Goal: Transaction & Acquisition: Purchase product/service

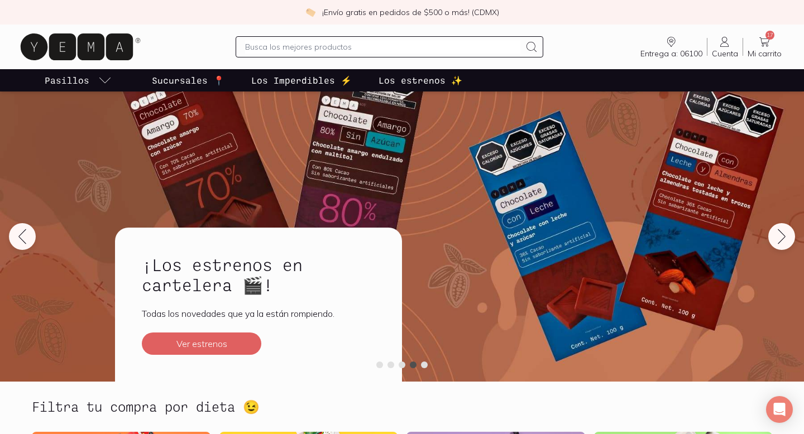
click at [763, 47] on icon at bounding box center [764, 41] width 13 height 13
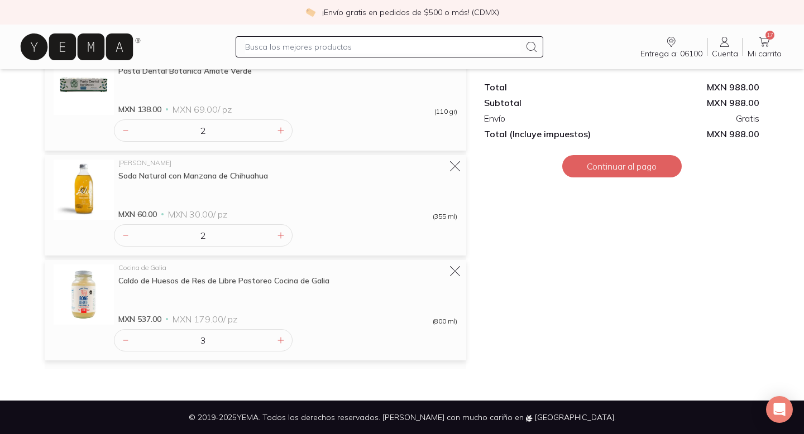
click at [780, 434] on div at bounding box center [402, 434] width 804 height 0
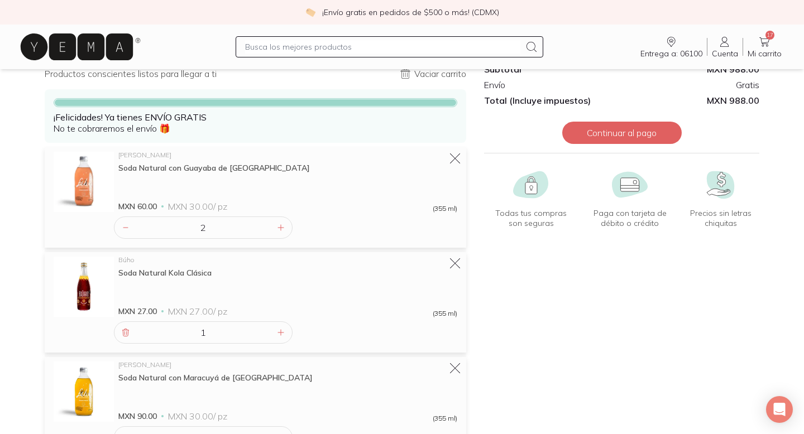
scroll to position [0, 0]
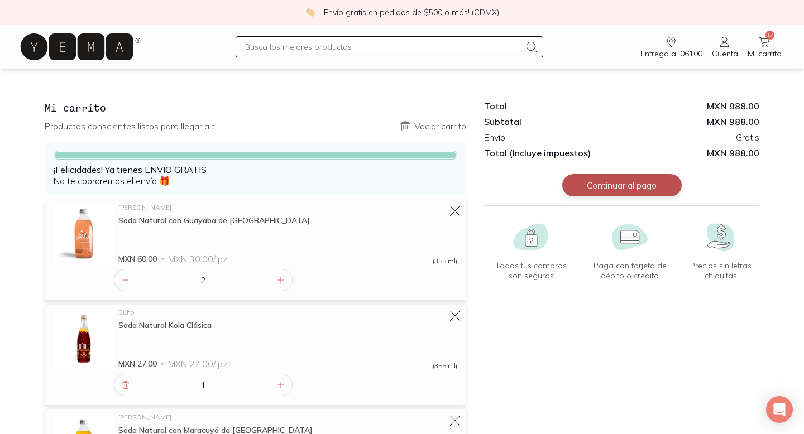
click at [610, 184] on button "Continuar al pago" at bounding box center [621, 185] width 119 height 22
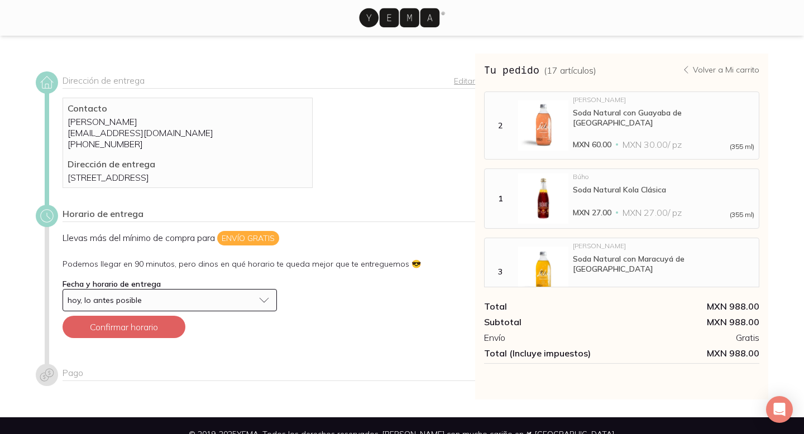
click at [129, 305] on span "hoy, lo antes posible" at bounding box center [105, 300] width 74 height 10
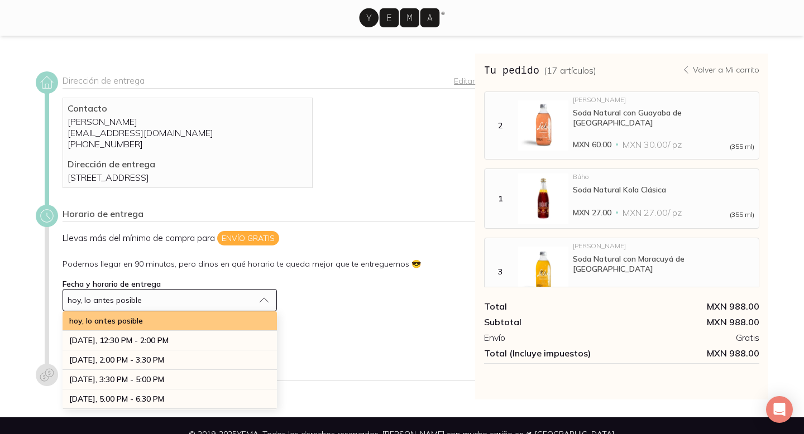
scroll to position [20, 0]
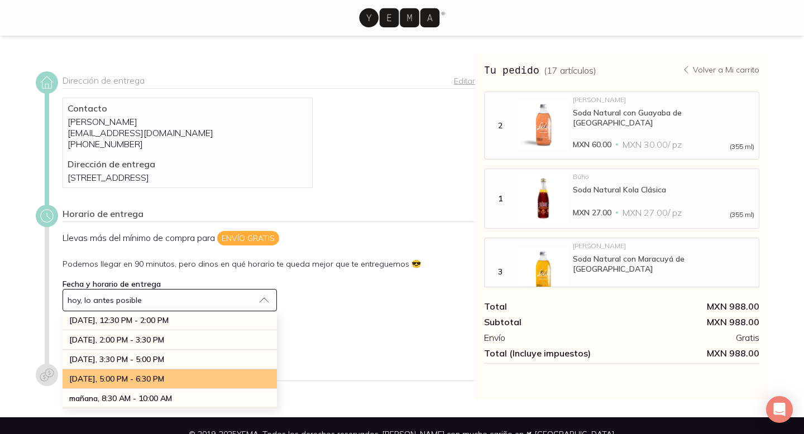
click at [150, 384] on span "[DATE], 5:00 PM - 6:30 PM" at bounding box center [116, 379] width 95 height 10
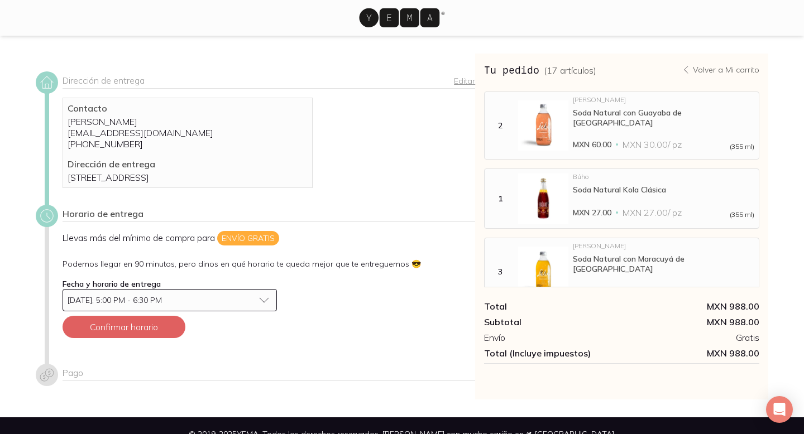
scroll to position [28, 0]
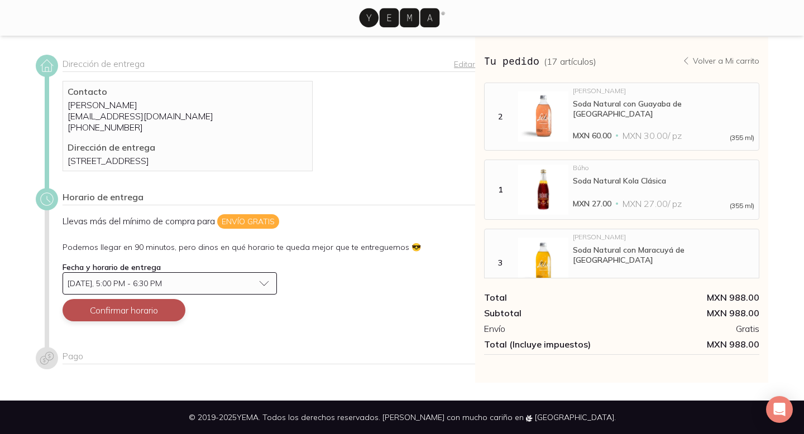
click at [147, 319] on button "Confirmar horario" at bounding box center [124, 310] width 123 height 22
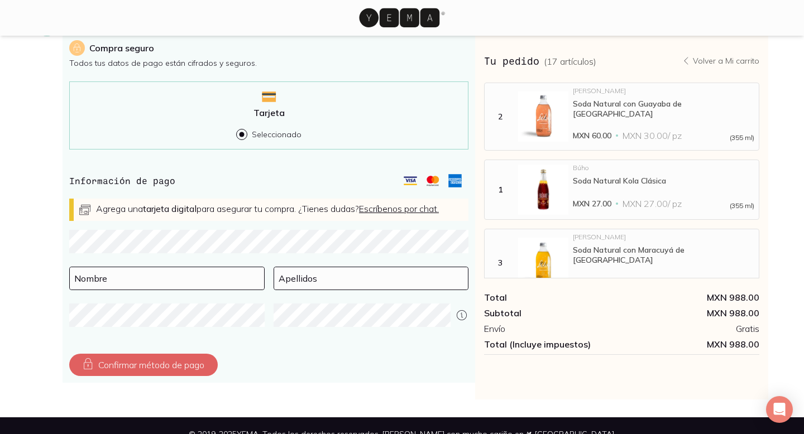
scroll to position [317, 0]
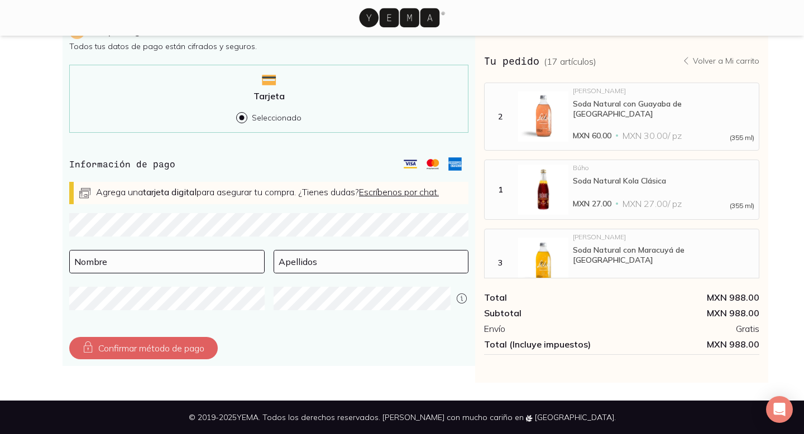
click at [171, 212] on form "Información de pago Agrega una tarjeta digital para asegurar tu compra. ¿Tienes…" at bounding box center [268, 239] width 399 height 169
type input "[PERSON_NAME]"
click at [296, 282] on div "[PERSON_NAME] Apellidos" at bounding box center [371, 268] width 195 height 37
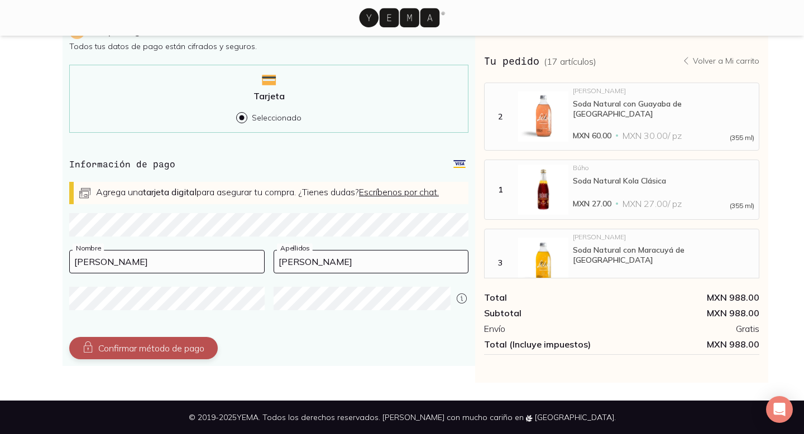
click at [166, 349] on button "Confirmar método de pago" at bounding box center [143, 348] width 149 height 22
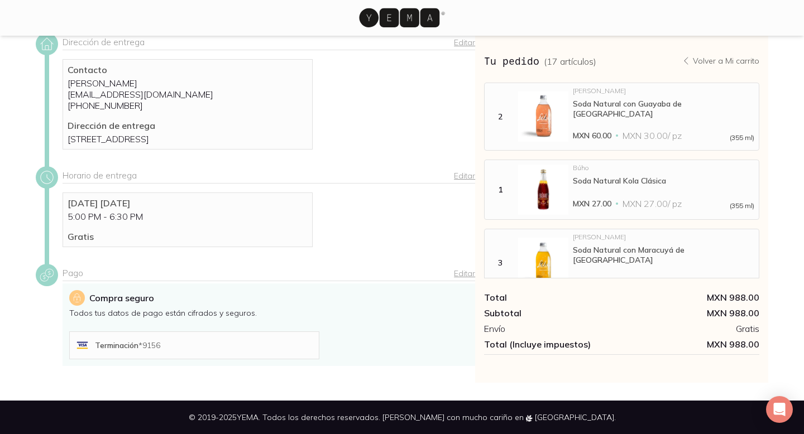
scroll to position [195, 0]
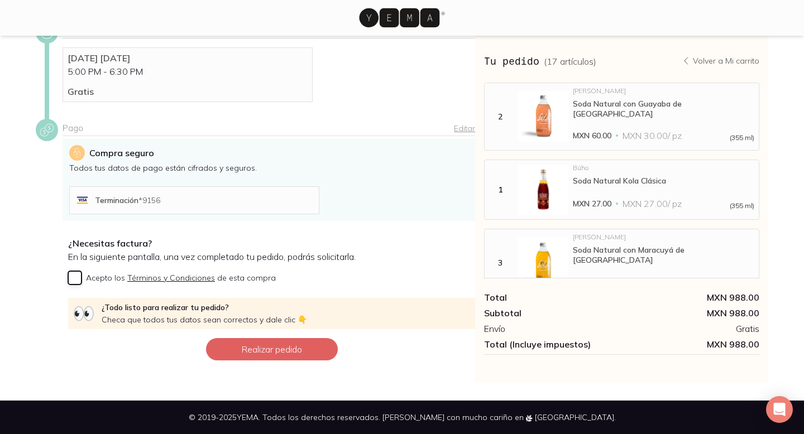
click at [74, 272] on input "Acepto los Términos y Condiciones de esta compra" at bounding box center [74, 277] width 13 height 13
checkbox input "true"
click at [287, 346] on button "Realizar pedido" at bounding box center [272, 349] width 132 height 22
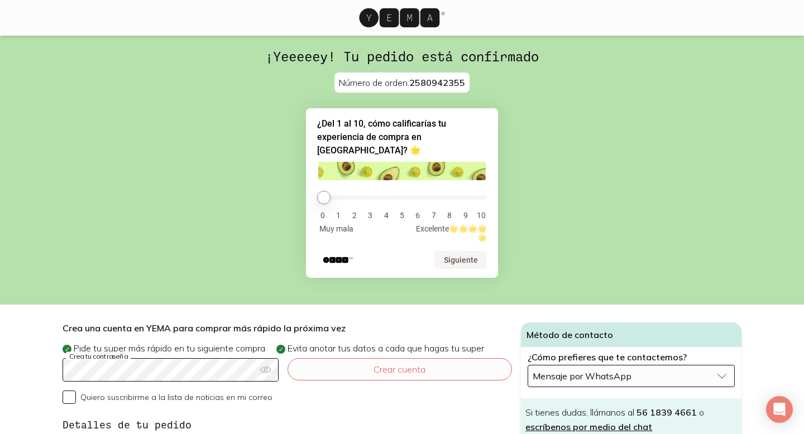
click at [584, 371] on span "Mensaje por WhatsApp" at bounding box center [582, 376] width 99 height 11
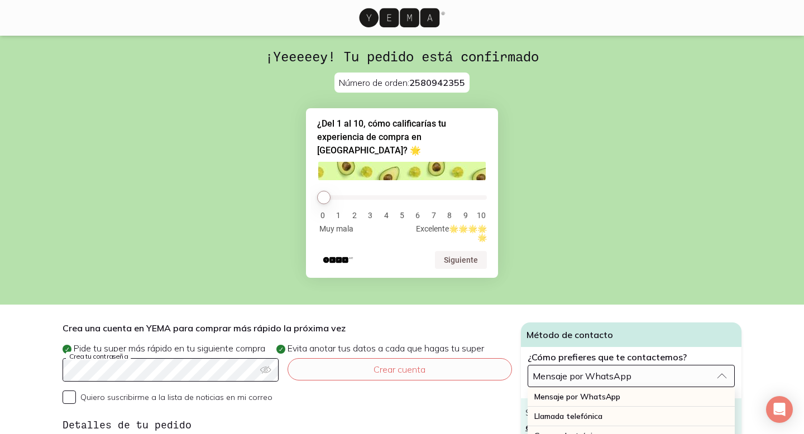
click at [584, 371] on span "Mensaje por WhatsApp" at bounding box center [582, 376] width 99 height 11
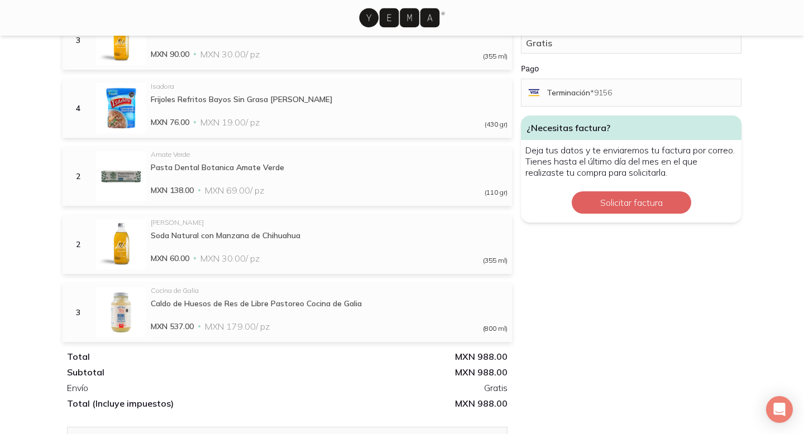
scroll to position [466, 0]
